Goal: Transaction & Acquisition: Purchase product/service

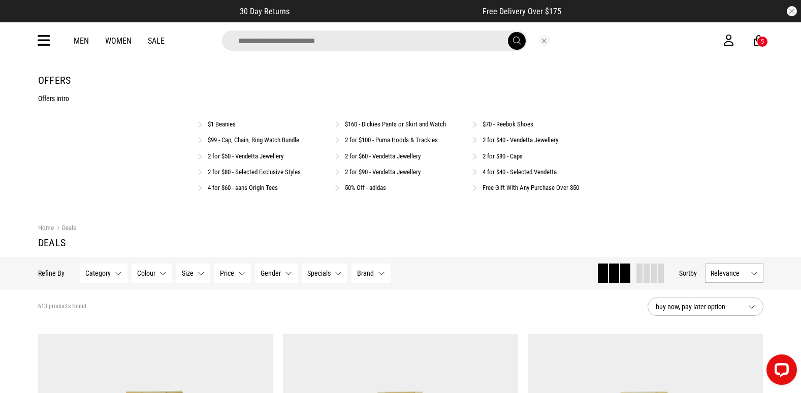
drag, startPoint x: 0, startPoint y: 0, endPoint x: 256, endPoint y: 42, distance: 259.6
click at [256, 42] on input "search" at bounding box center [374, 40] width 305 height 20
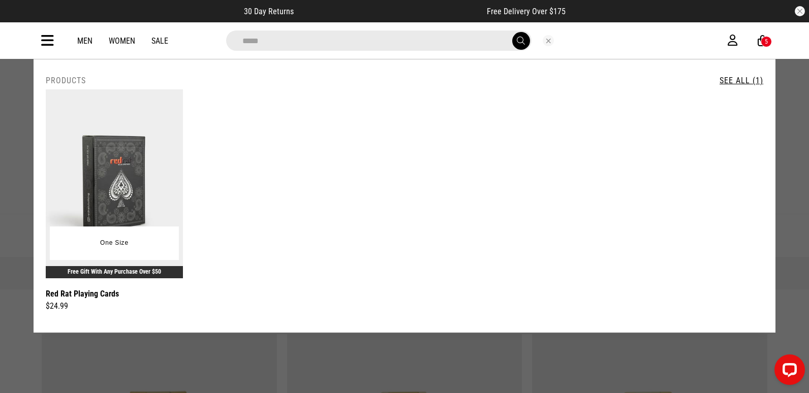
type input "*****"
click at [152, 149] on img at bounding box center [114, 183] width 137 height 189
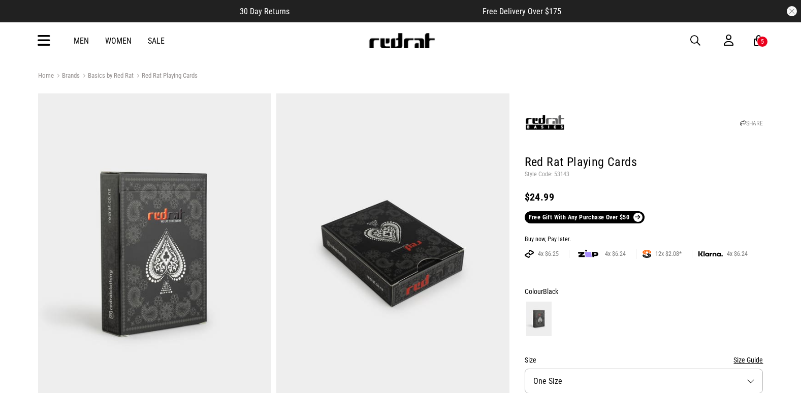
click at [559, 173] on p "Style Code: 53143" at bounding box center [644, 175] width 239 height 8
copy p "53143"
